Goal: Information Seeking & Learning: Learn about a topic

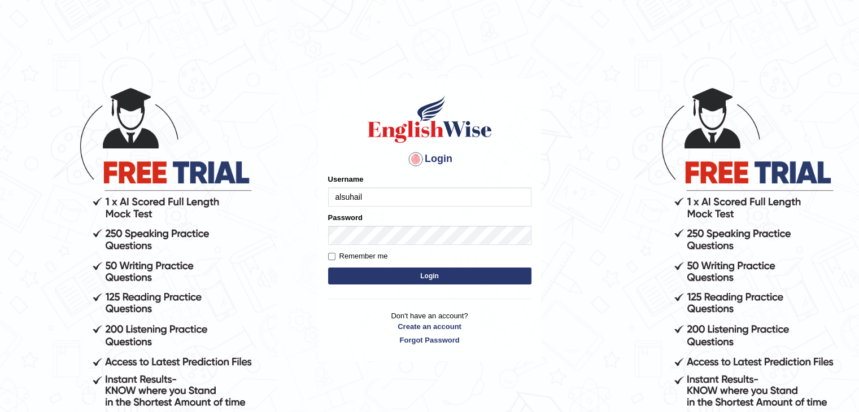
type input "alsuhail"
drag, startPoint x: 0, startPoint y: 0, endPoint x: 338, endPoint y: 196, distance: 390.5
click at [338, 196] on input "Username" at bounding box center [429, 196] width 203 height 19
type input "alsuhail"
click at [332, 259] on input "Remember me" at bounding box center [331, 256] width 7 height 7
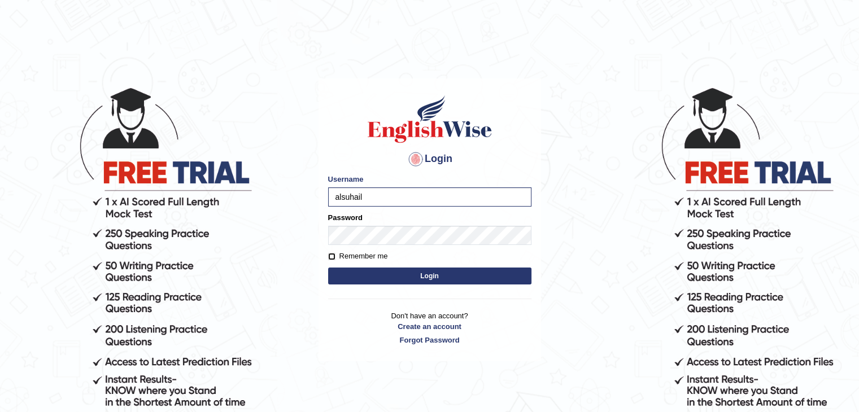
checkbox input "true"
click at [377, 276] on button "Login" at bounding box center [429, 276] width 203 height 17
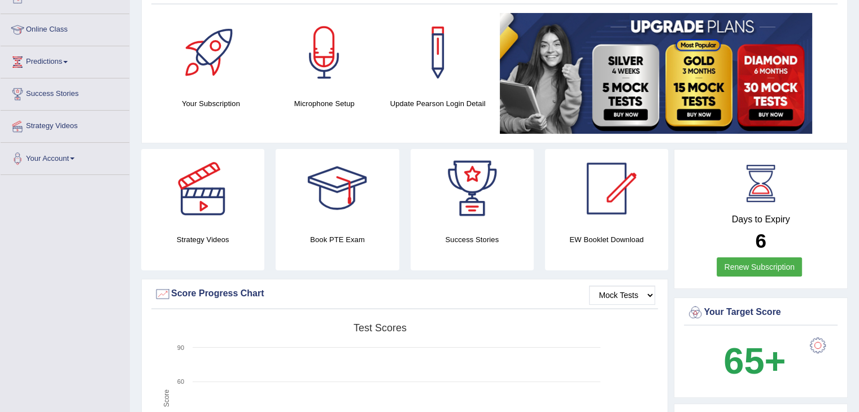
scroll to position [142, 0]
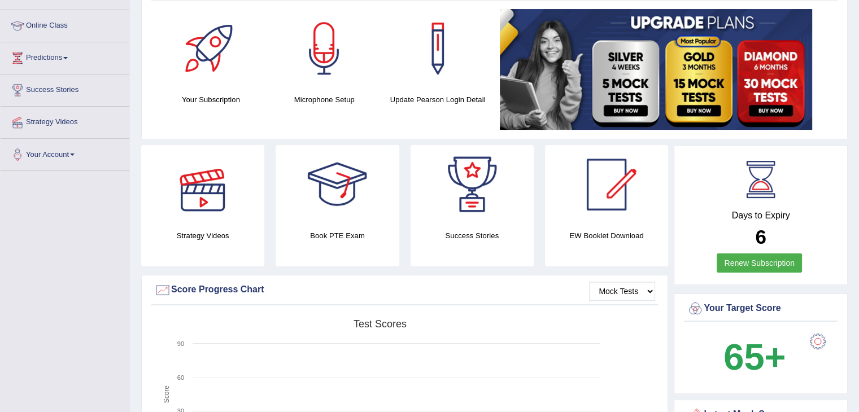
click at [210, 190] on div at bounding box center [202, 184] width 79 height 79
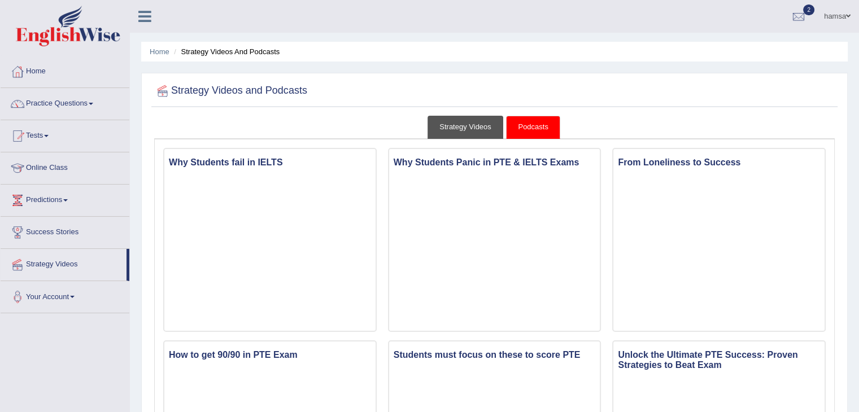
click at [456, 127] on link "Strategy Videos" at bounding box center [465, 127] width 76 height 23
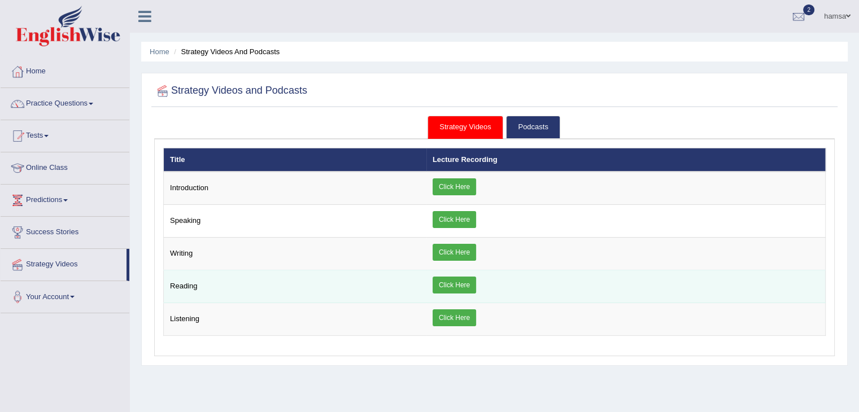
click at [453, 287] on link "Click Here" at bounding box center [453, 285] width 43 height 17
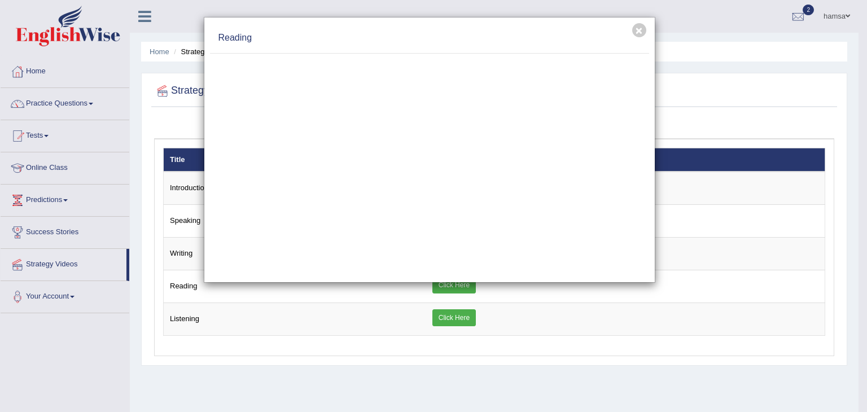
click at [782, 3] on div "× [GEOGRAPHIC_DATA]" at bounding box center [433, 206] width 867 height 412
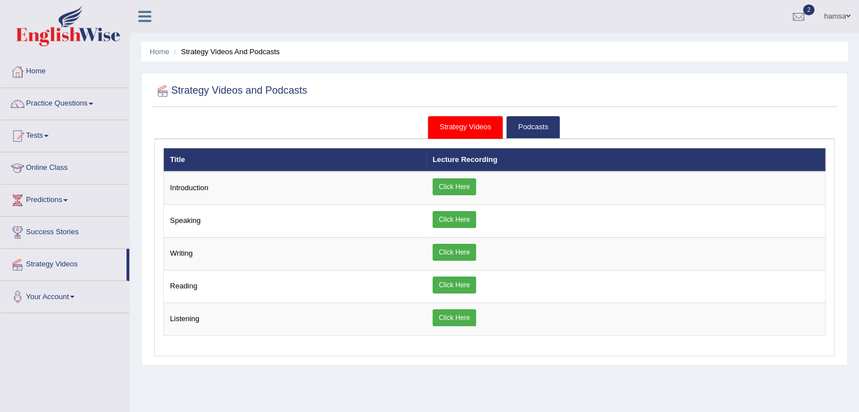
click at [449, 125] on link "Strategy Videos" at bounding box center [465, 127] width 76 height 23
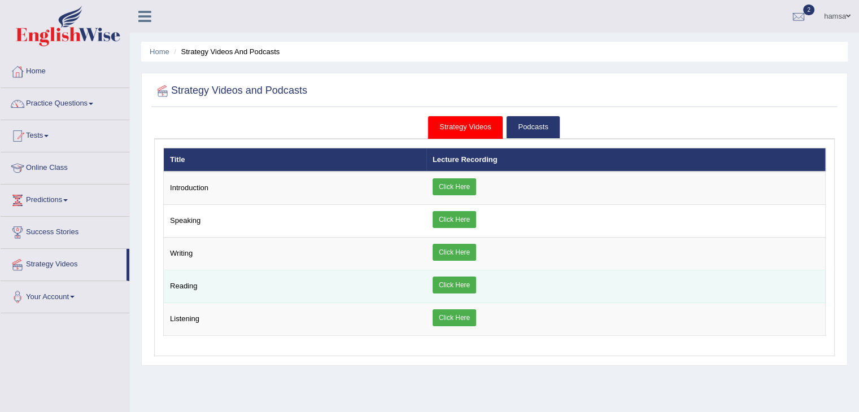
click at [331, 297] on td "Reading" at bounding box center [295, 286] width 262 height 33
click at [456, 282] on link "Click Here" at bounding box center [453, 285] width 43 height 17
